Goal: Information Seeking & Learning: Learn about a topic

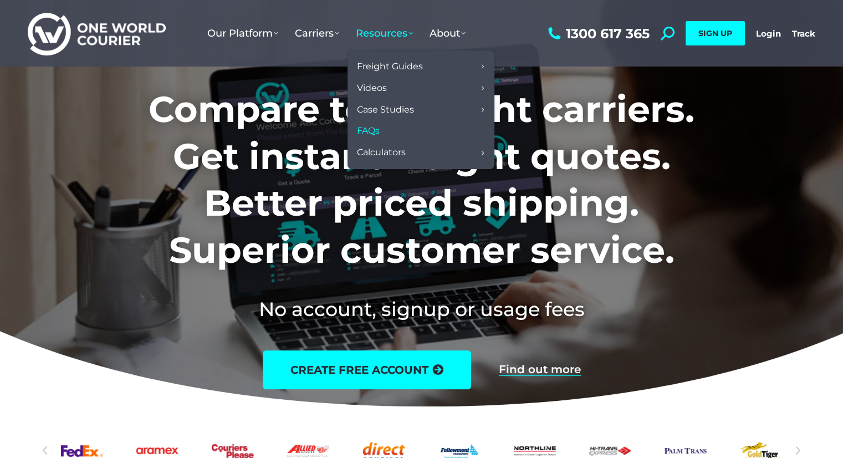
click at [419, 131] on link "FAQs" at bounding box center [421, 131] width 136 height 22
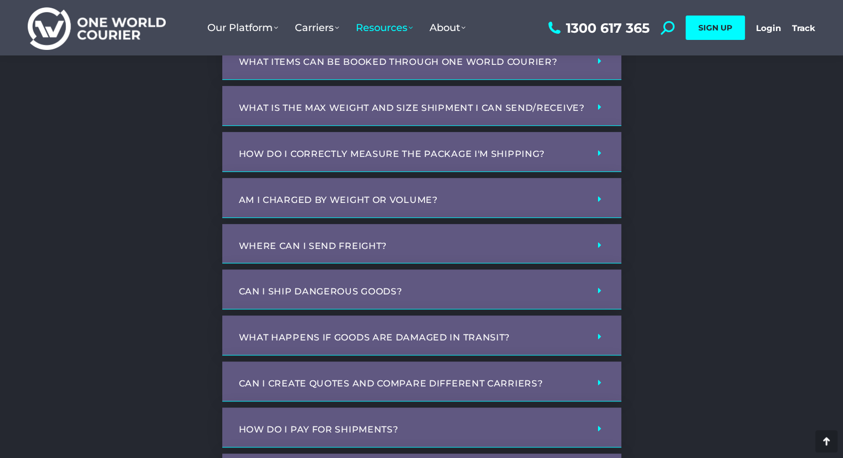
scroll to position [403, 0]
click at [587, 188] on div "Am I charged by weight or volume?" at bounding box center [421, 197] width 399 height 40
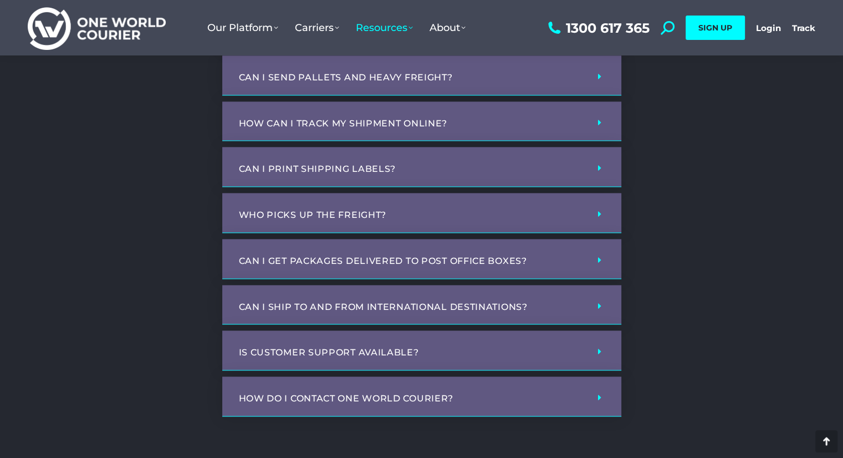
scroll to position [1325, 0]
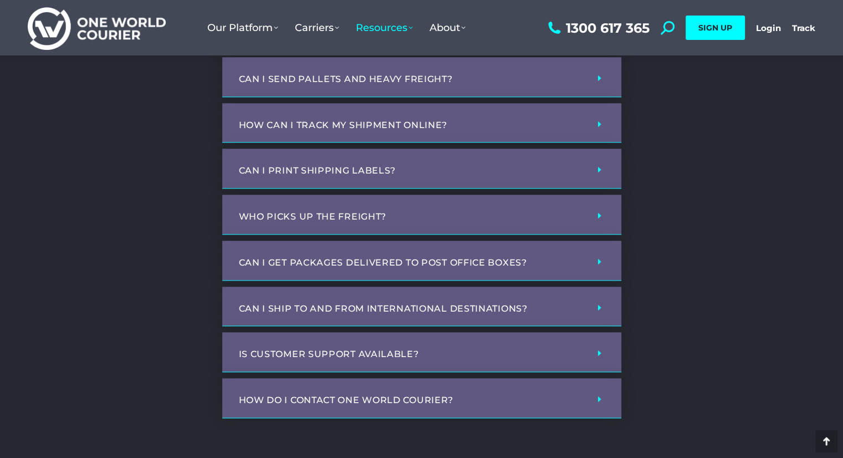
click at [583, 344] on div "Is customer support available?" at bounding box center [421, 352] width 399 height 40
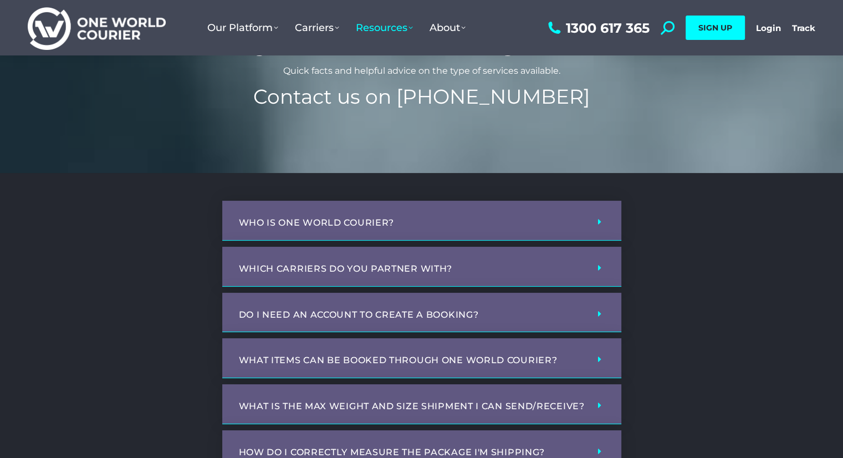
scroll to position [102, 0]
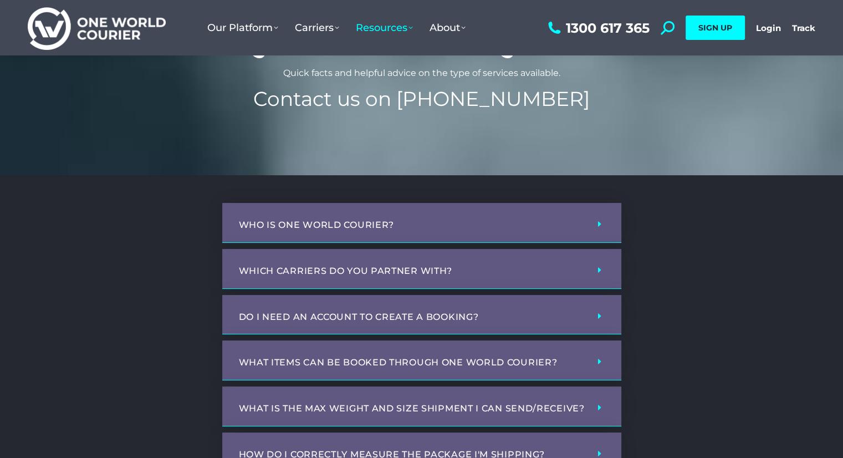
click at [601, 275] on div "Which carriers do you partner with?" at bounding box center [421, 269] width 399 height 40
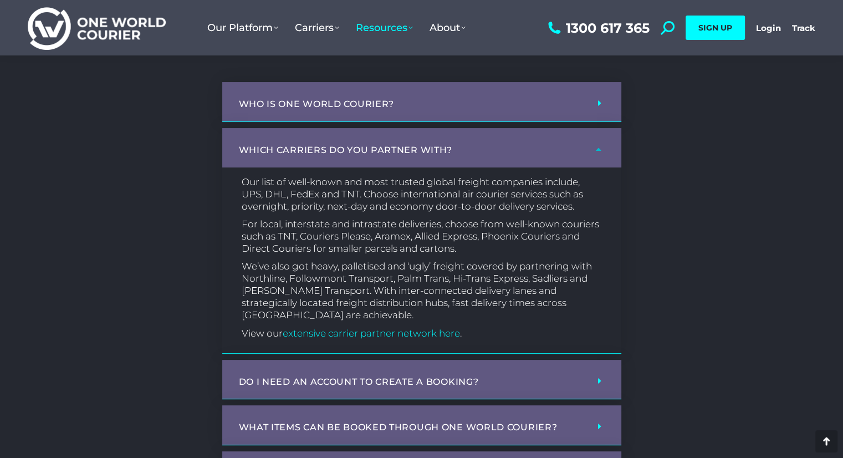
scroll to position [221, 0]
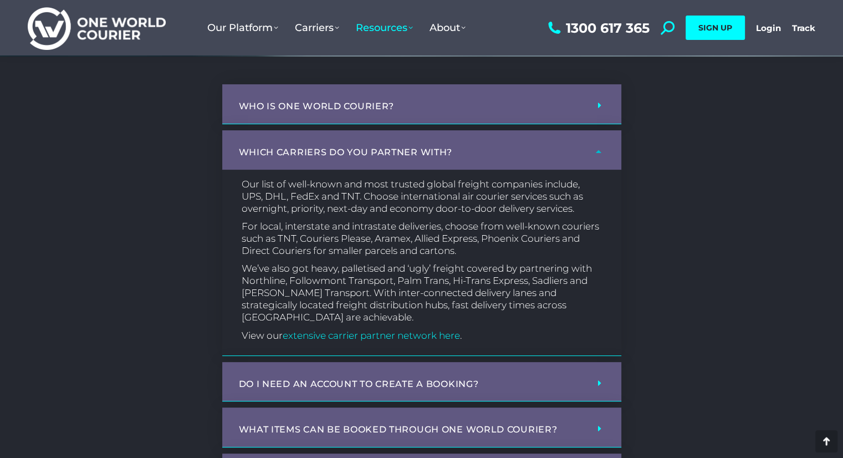
click at [590, 371] on div "Do I need an account to create a booking?" at bounding box center [421, 382] width 399 height 40
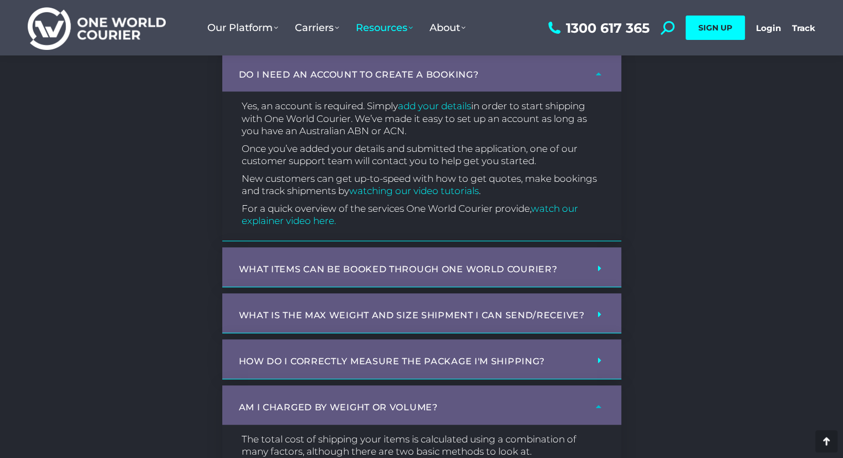
scroll to position [531, 0]
click at [596, 282] on div "What items can be booked through One World Courier?" at bounding box center [421, 266] width 399 height 40
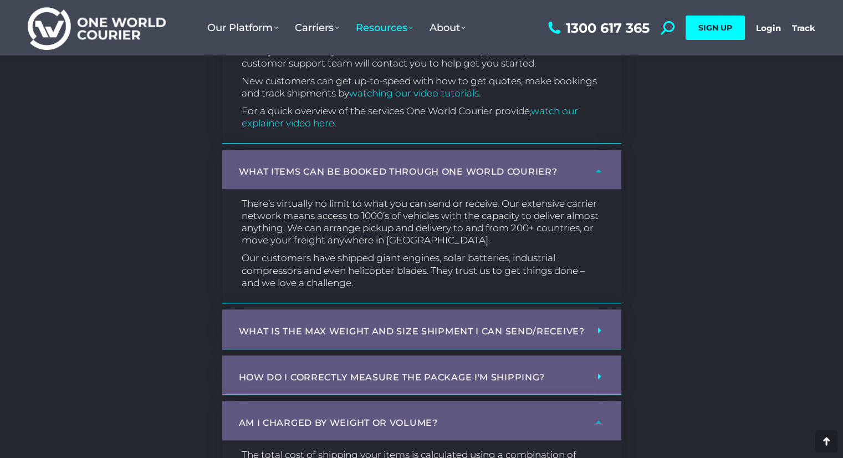
scroll to position [643, 0]
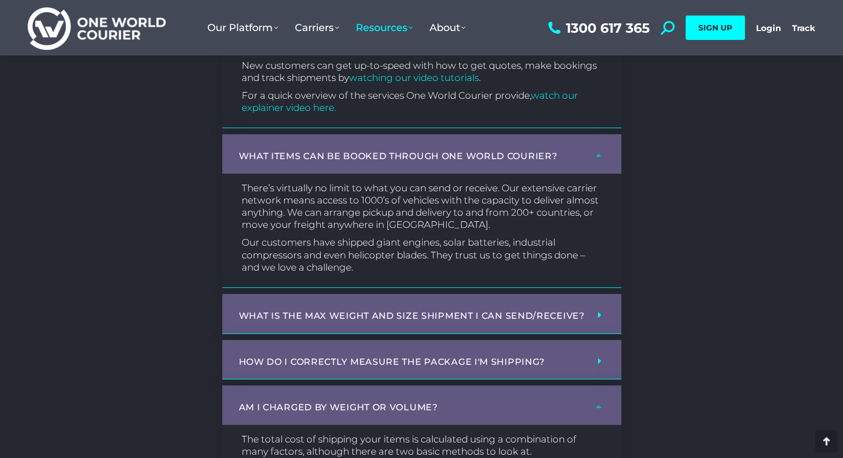
click at [587, 311] on div "What is the max weight and size shipment I can send/receive?" at bounding box center [421, 314] width 399 height 40
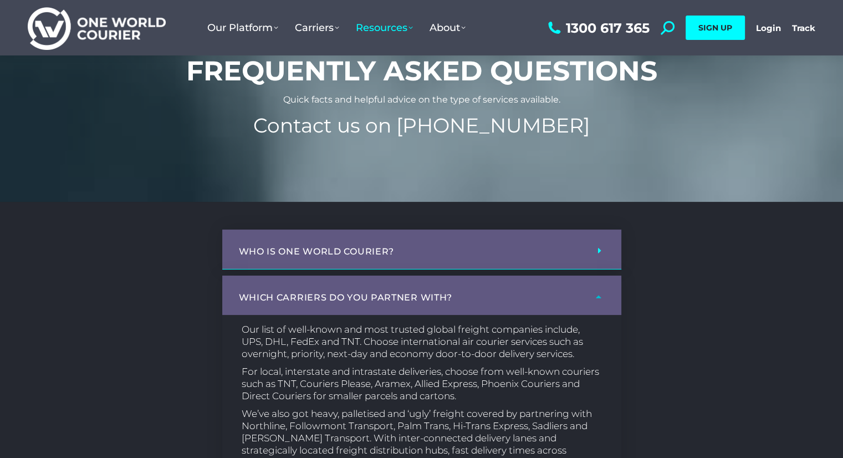
scroll to position [75, 0]
click at [601, 255] on div "Who is One World Courier?" at bounding box center [421, 250] width 399 height 40
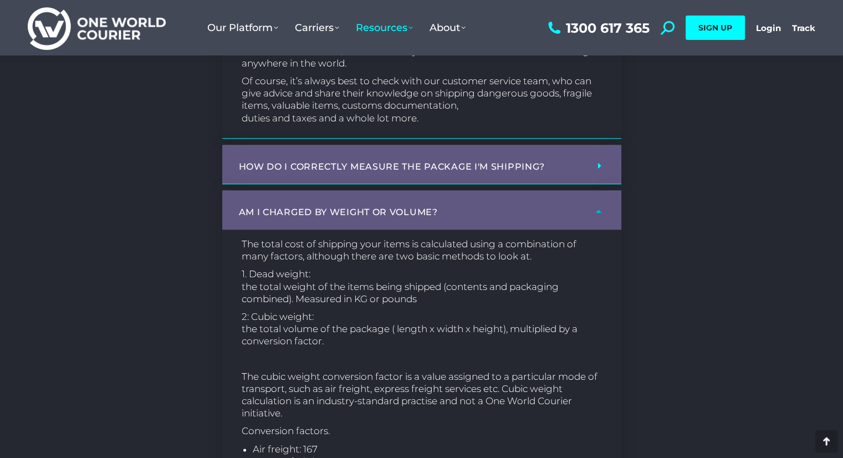
scroll to position [1170, 0]
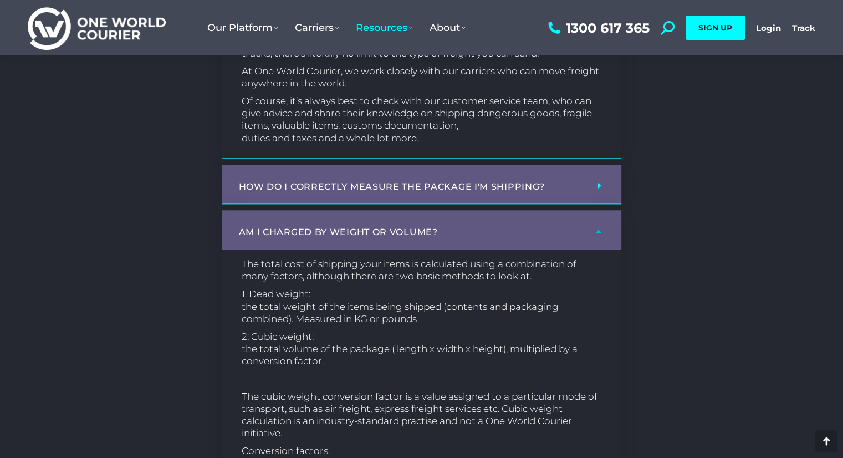
click at [607, 185] on div "How do I correctly measure the package I'm shipping?" at bounding box center [421, 185] width 399 height 40
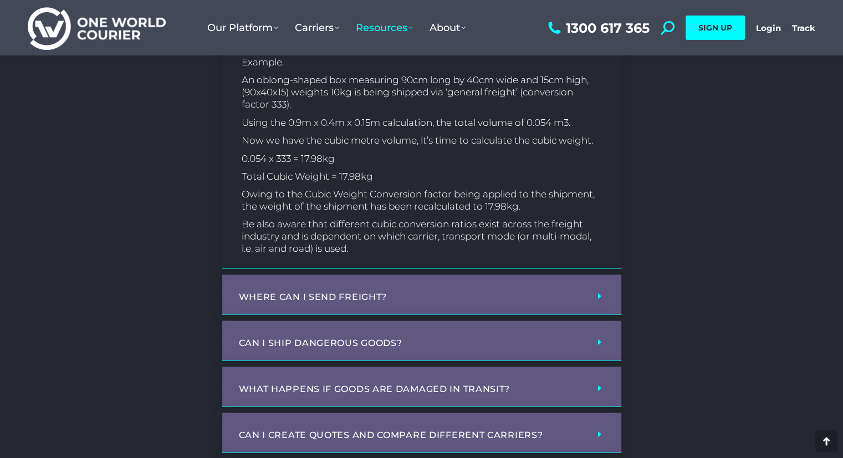
scroll to position [1954, 0]
click at [595, 299] on div "Where can I send freight?" at bounding box center [421, 293] width 399 height 40
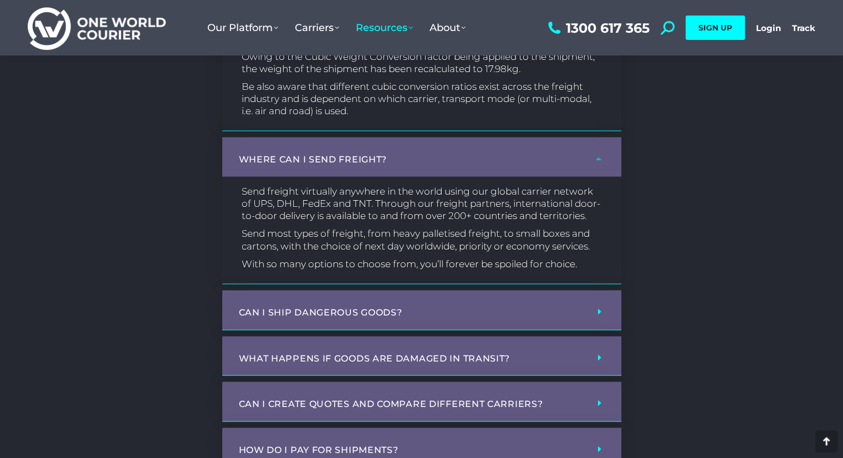
scroll to position [2091, 0]
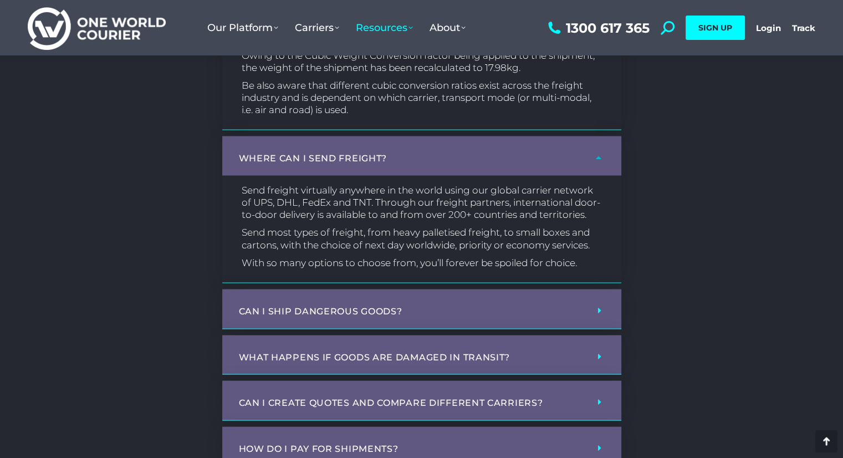
click at [603, 313] on div "Can I ship dangerous goods?" at bounding box center [421, 309] width 399 height 40
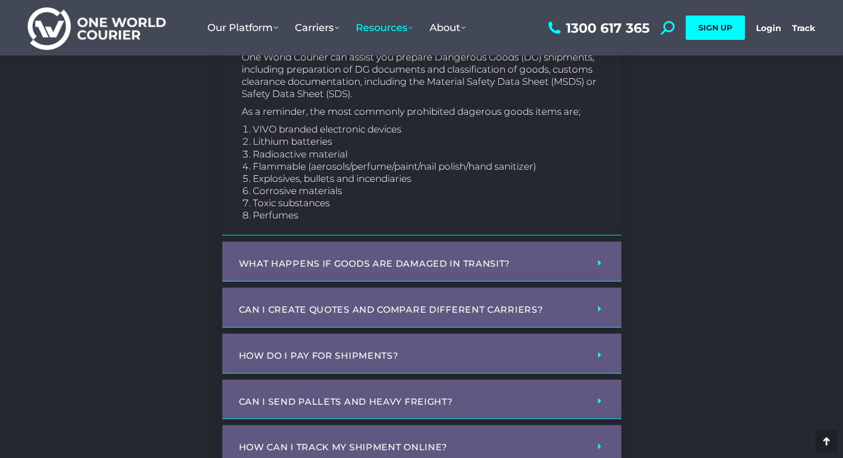
scroll to position [2431, 0]
click at [614, 268] on div "What happens if goods are damaged in transit?" at bounding box center [421, 261] width 399 height 40
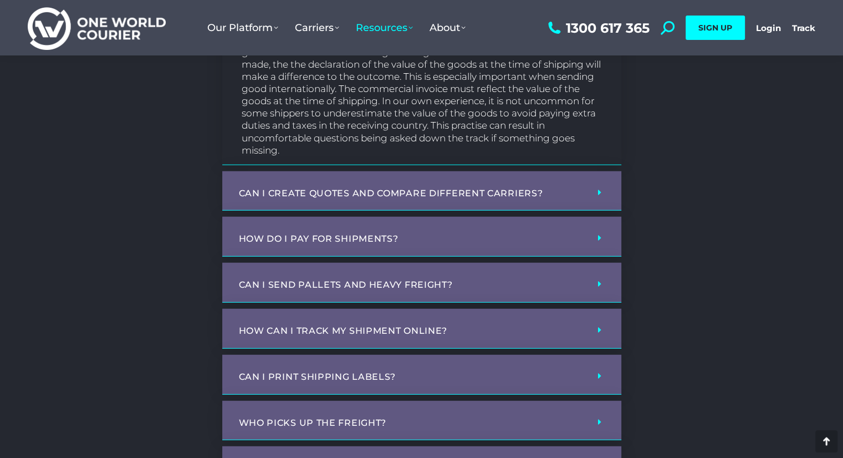
scroll to position [2865, 0]
click at [601, 209] on div "Can I create quotes and compare different carriers?" at bounding box center [421, 190] width 399 height 40
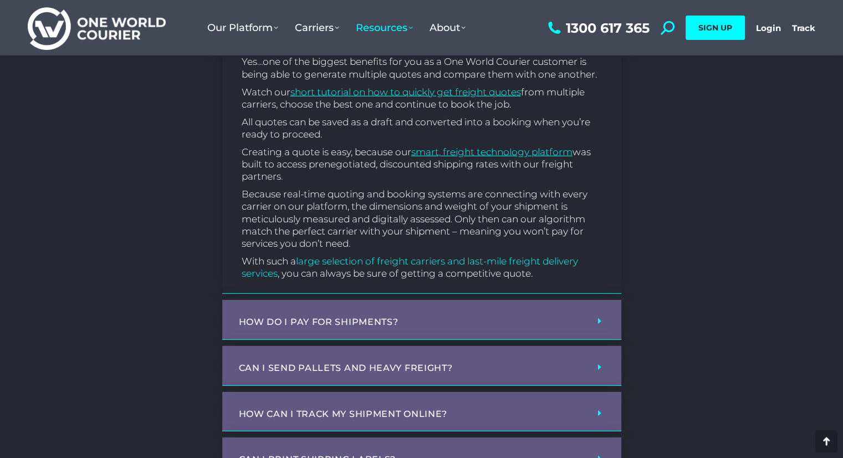
scroll to position [3151, 0]
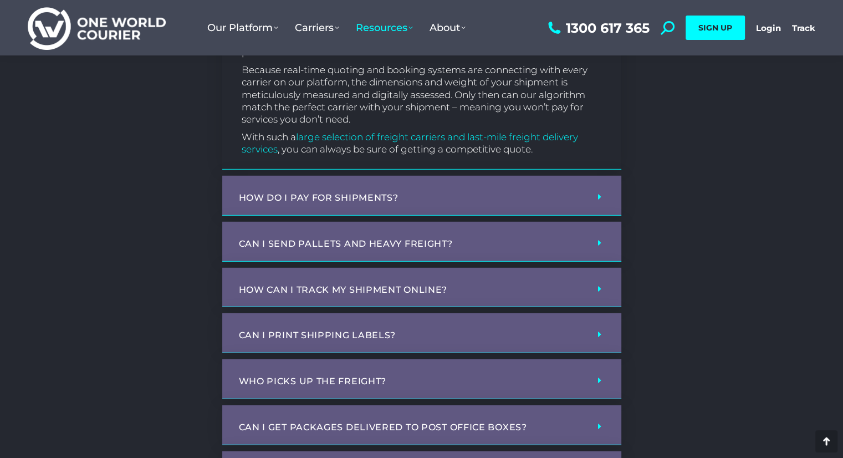
click at [586, 213] on div "How do I pay for shipments?" at bounding box center [421, 196] width 399 height 40
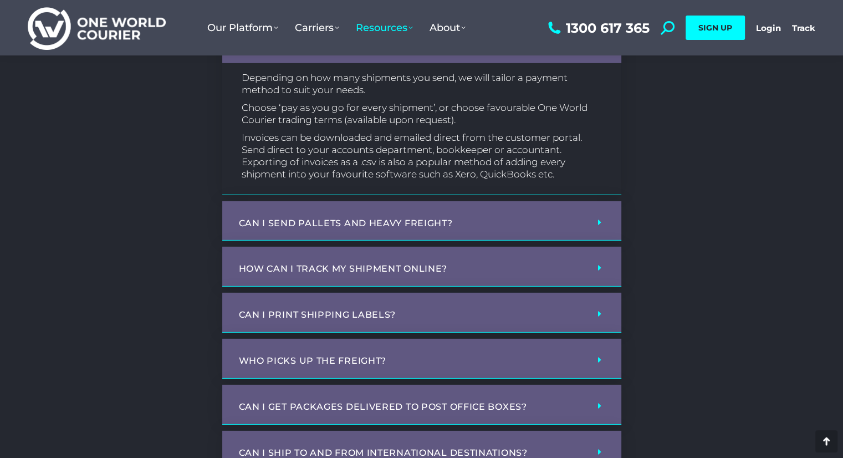
scroll to position [3309, 0]
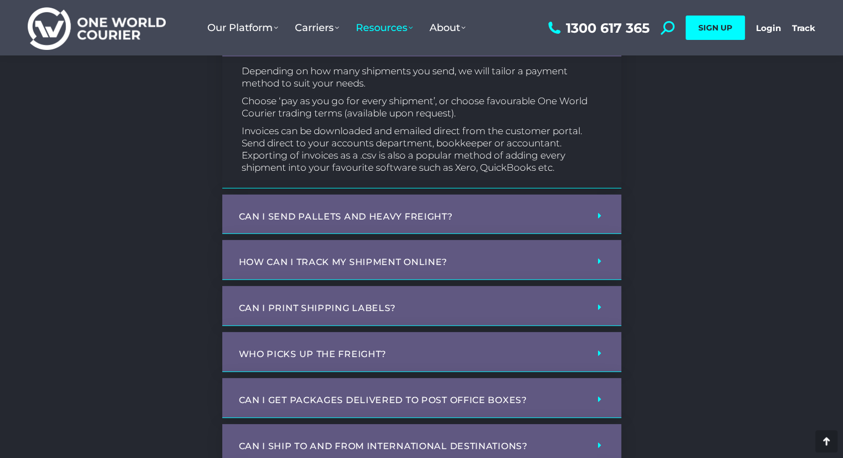
click at [599, 220] on icon at bounding box center [599, 215] width 3 height 9
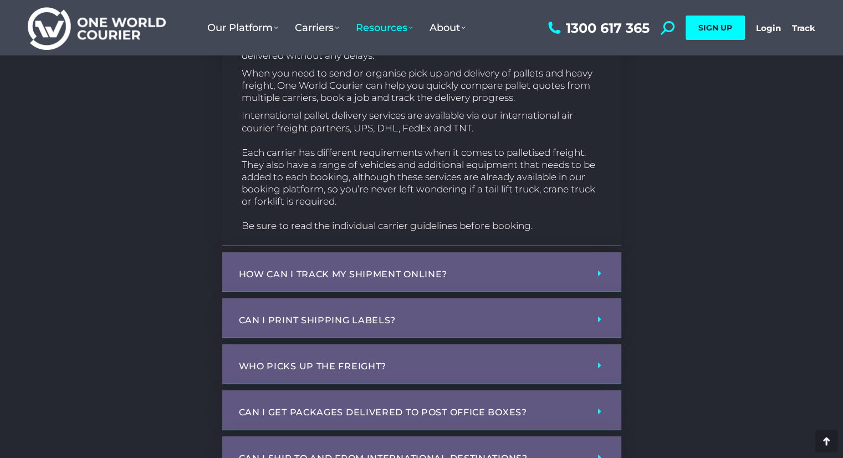
scroll to position [3601, 0]
click at [587, 279] on div "How can I track my shipment online?" at bounding box center [421, 271] width 399 height 40
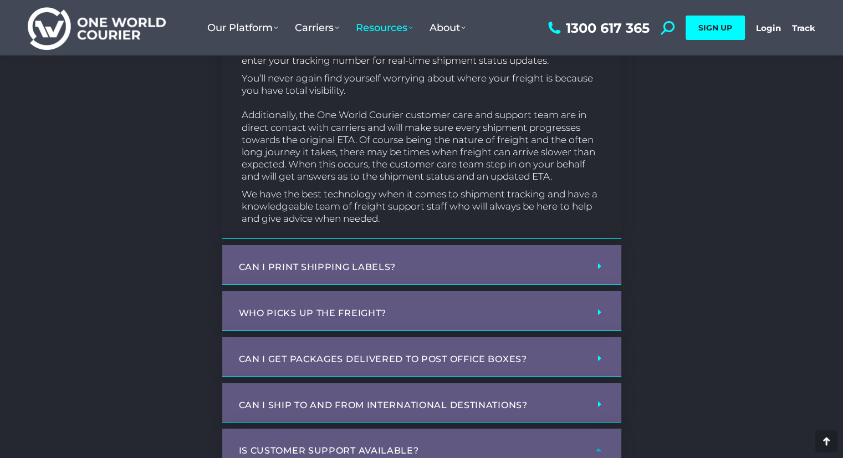
scroll to position [3962, 0]
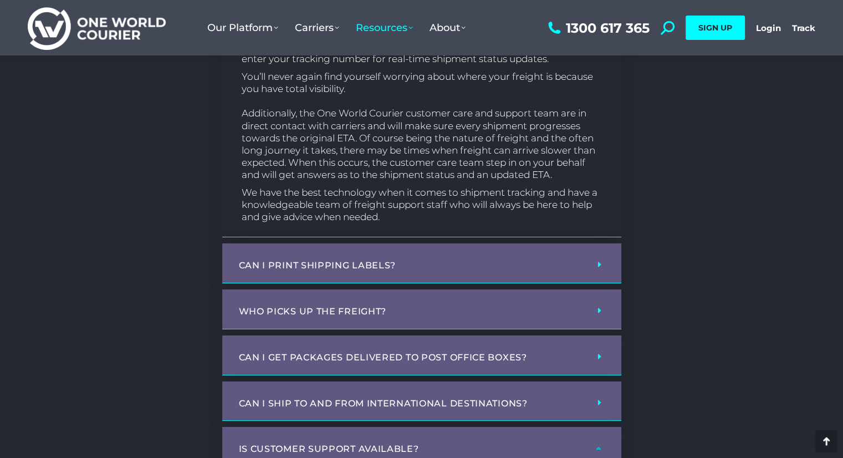
click at [611, 270] on div "Can I print shipping labels?" at bounding box center [421, 263] width 399 height 40
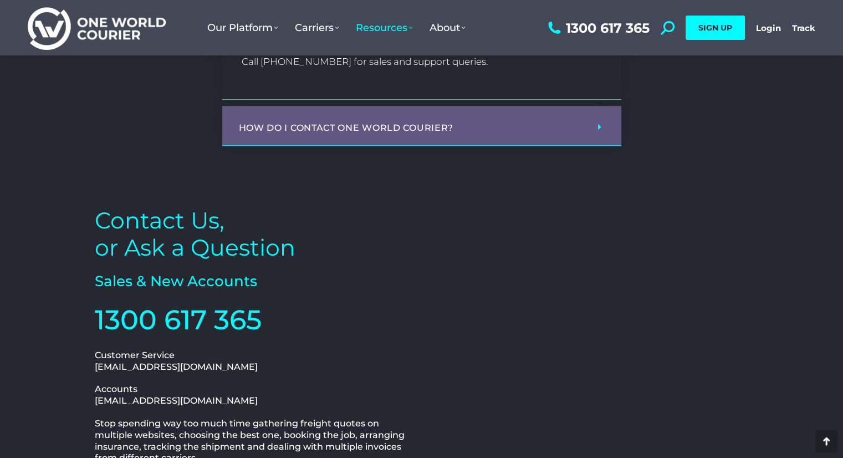
scroll to position [4800, 0]
